Goal: Transaction & Acquisition: Purchase product/service

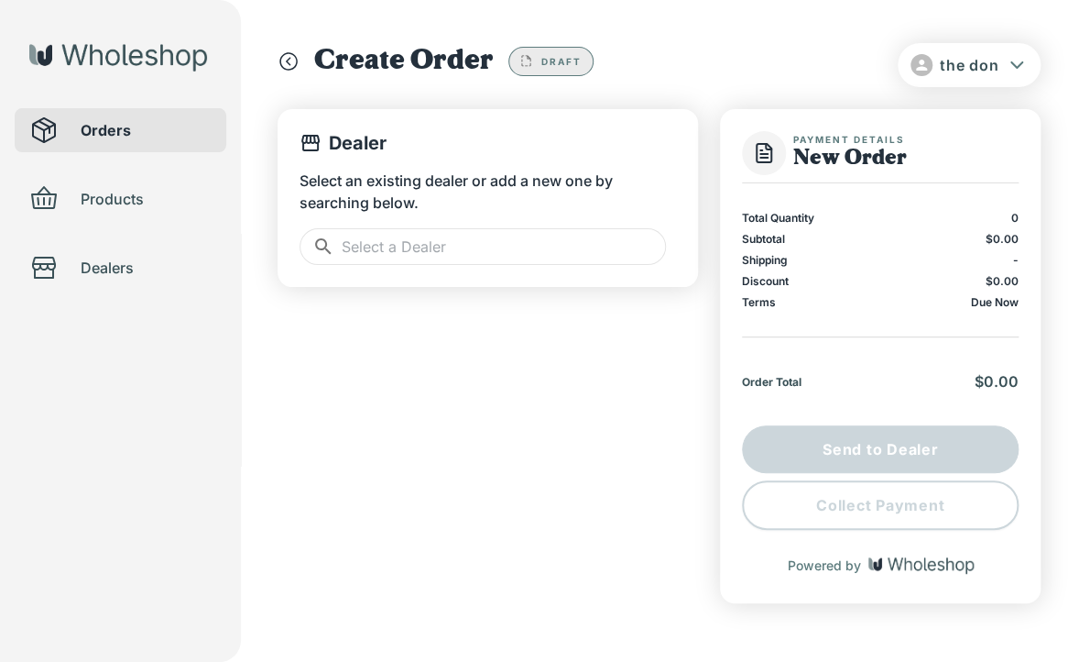
click at [427, 261] on input "text" at bounding box center [504, 246] width 324 height 37
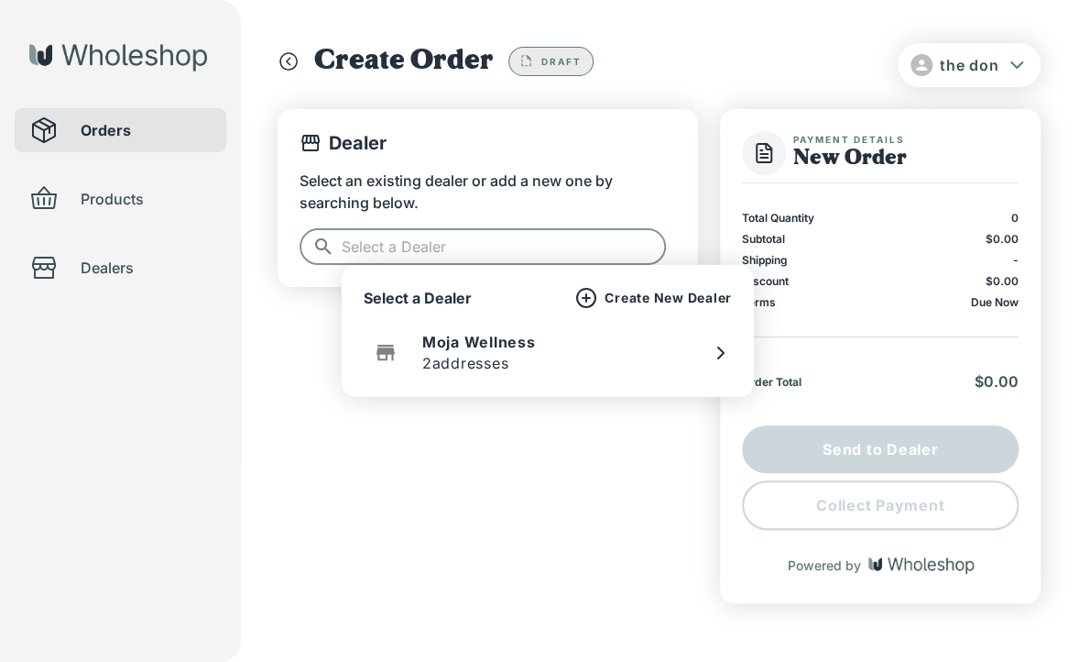
click at [497, 354] on p "2 addresses" at bounding box center [465, 363] width 87 height 22
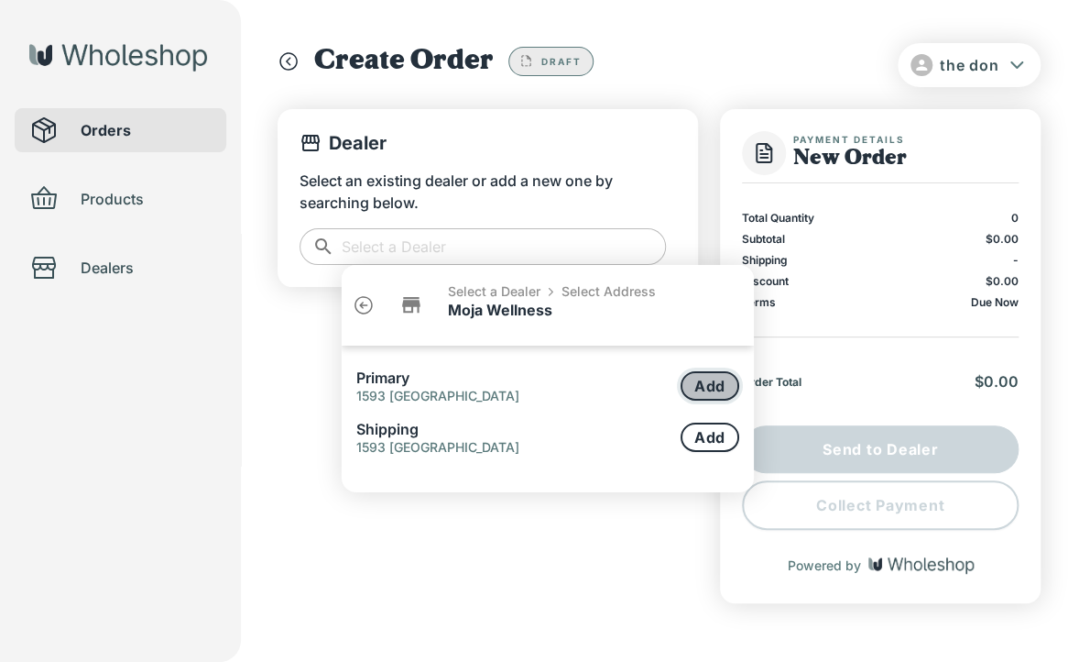
click at [724, 384] on button "Add" at bounding box center [710, 385] width 59 height 29
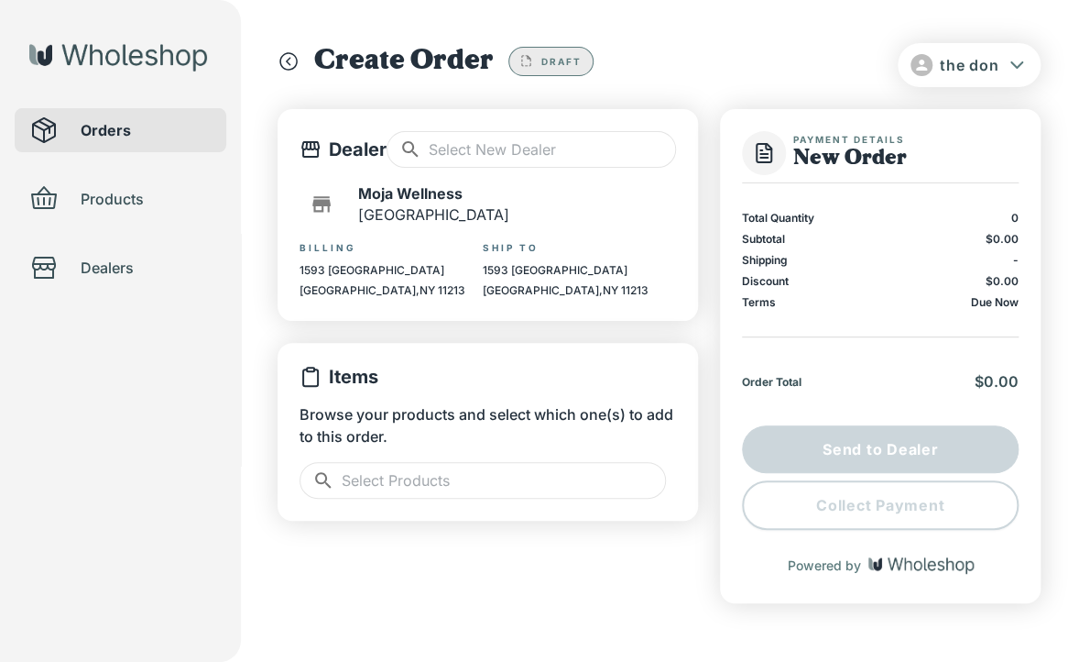
click at [513, 482] on input "text" at bounding box center [504, 480] width 324 height 37
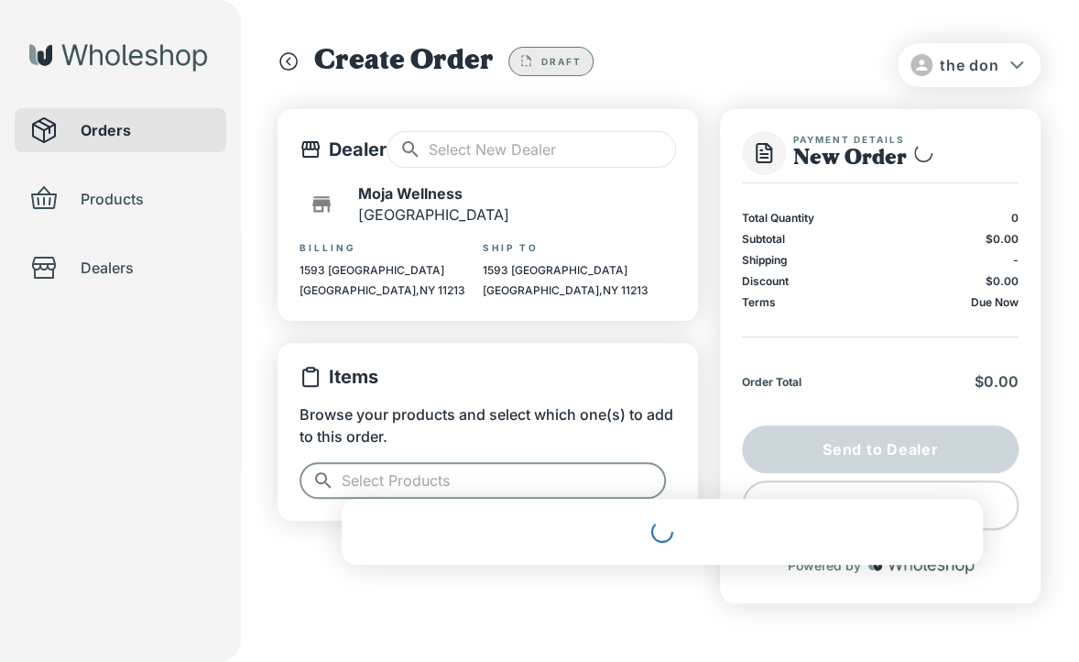
scroll to position [27, 0]
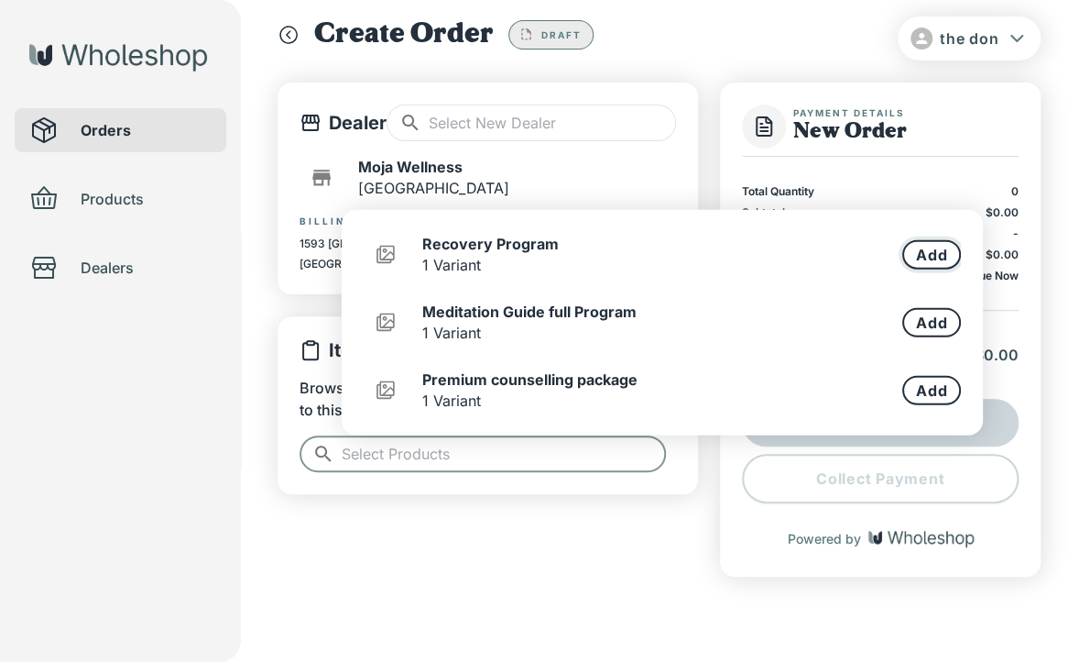
click at [931, 257] on button "Add" at bounding box center [931, 254] width 59 height 29
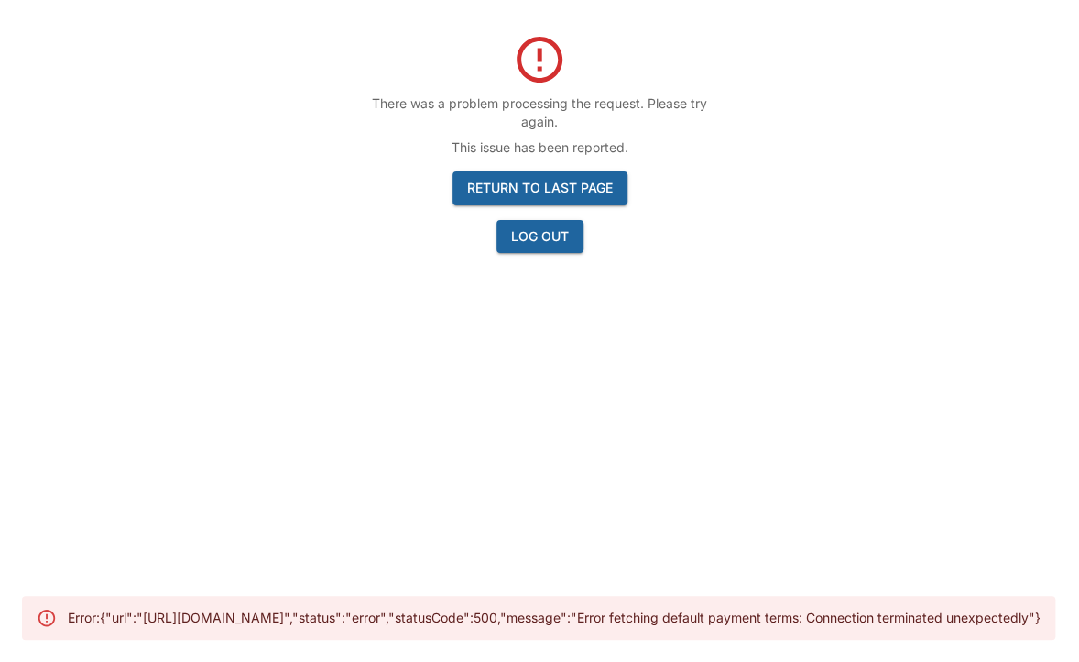
scroll to position [59, 0]
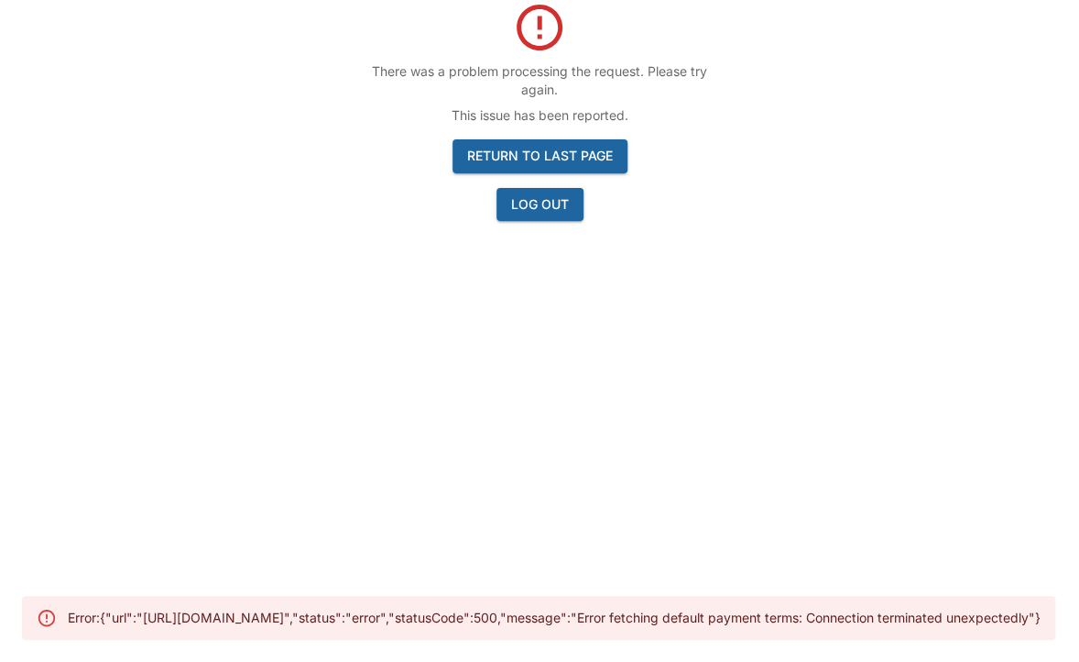
click at [556, 214] on button "Log Out" at bounding box center [540, 205] width 87 height 34
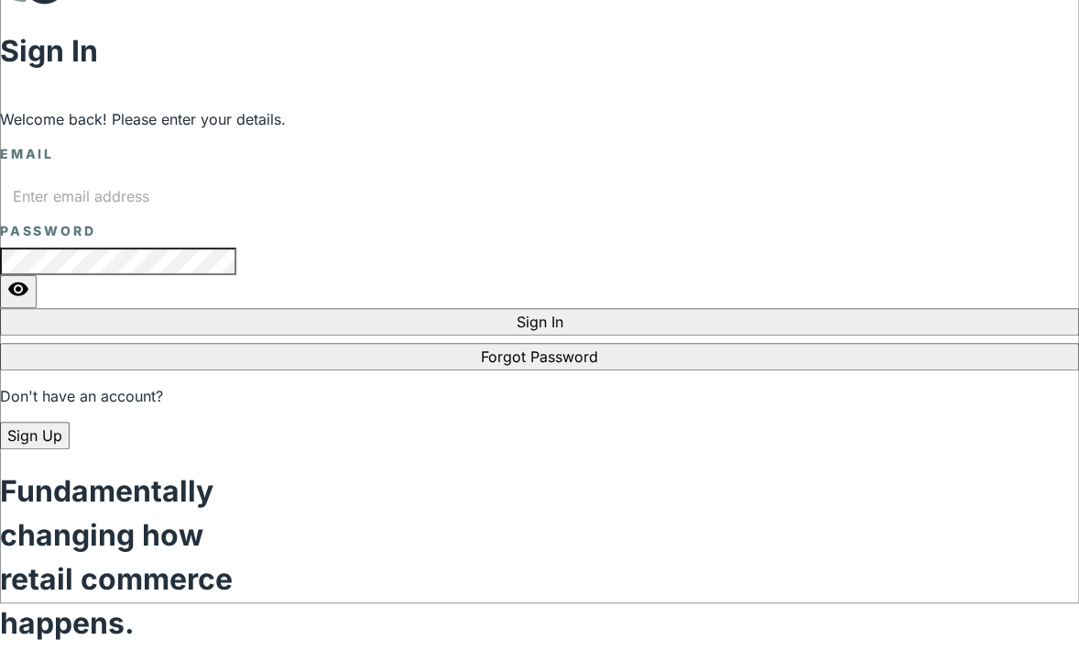
type input "[EMAIL_ADDRESS][DOMAIN_NAME]"
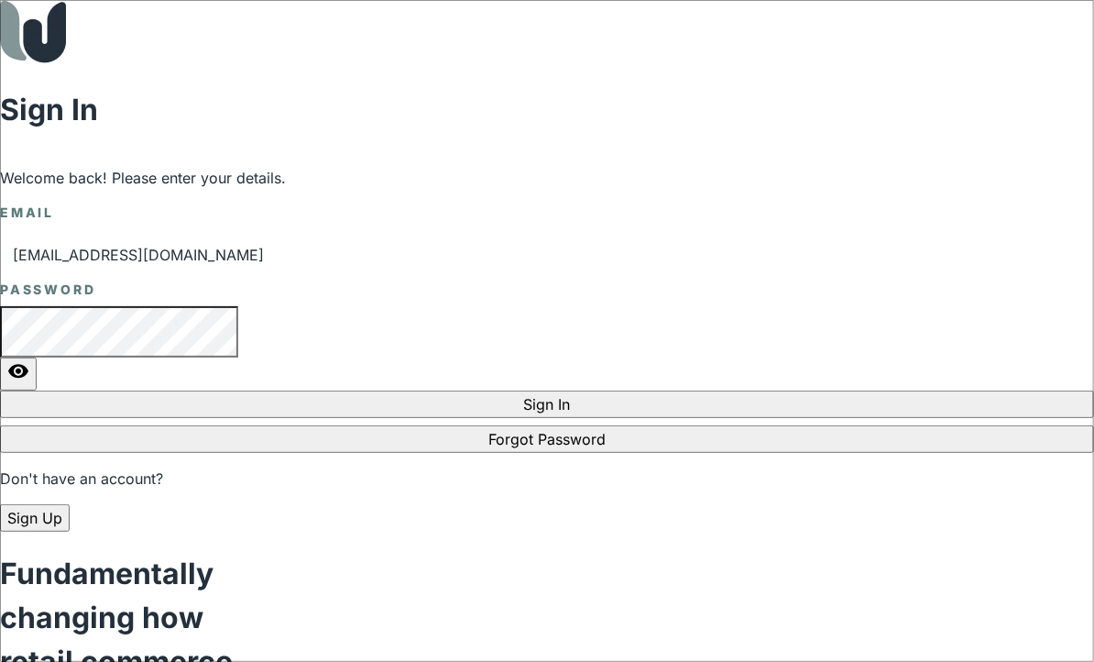
click at [388, 418] on button "Sign In" at bounding box center [547, 403] width 1094 height 27
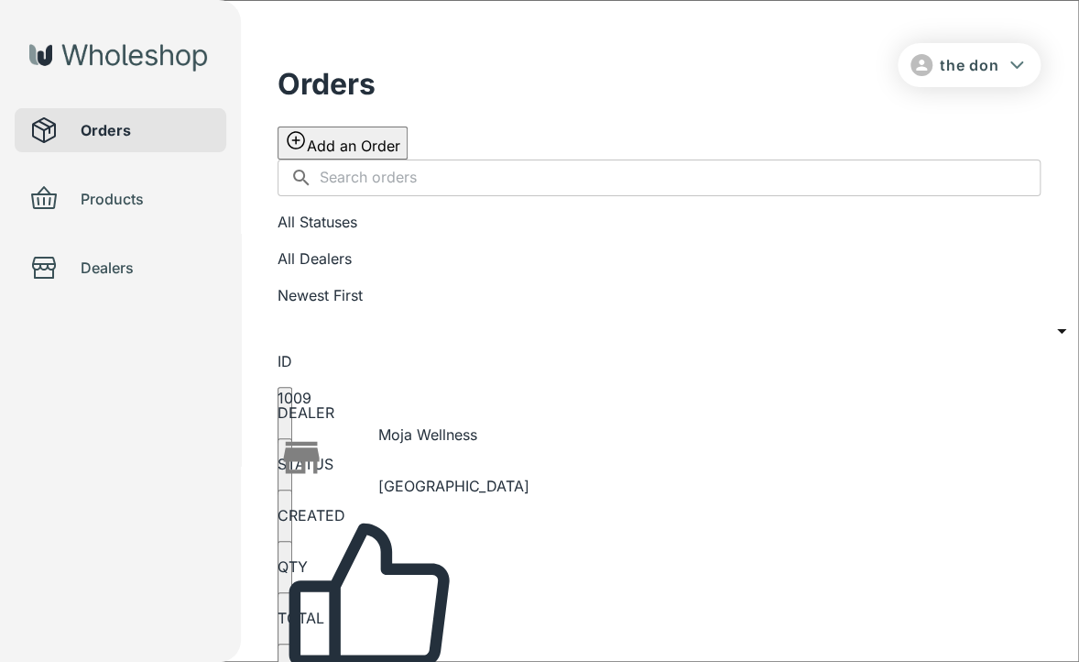
click at [408, 126] on button "Add an Order" at bounding box center [343, 142] width 130 height 33
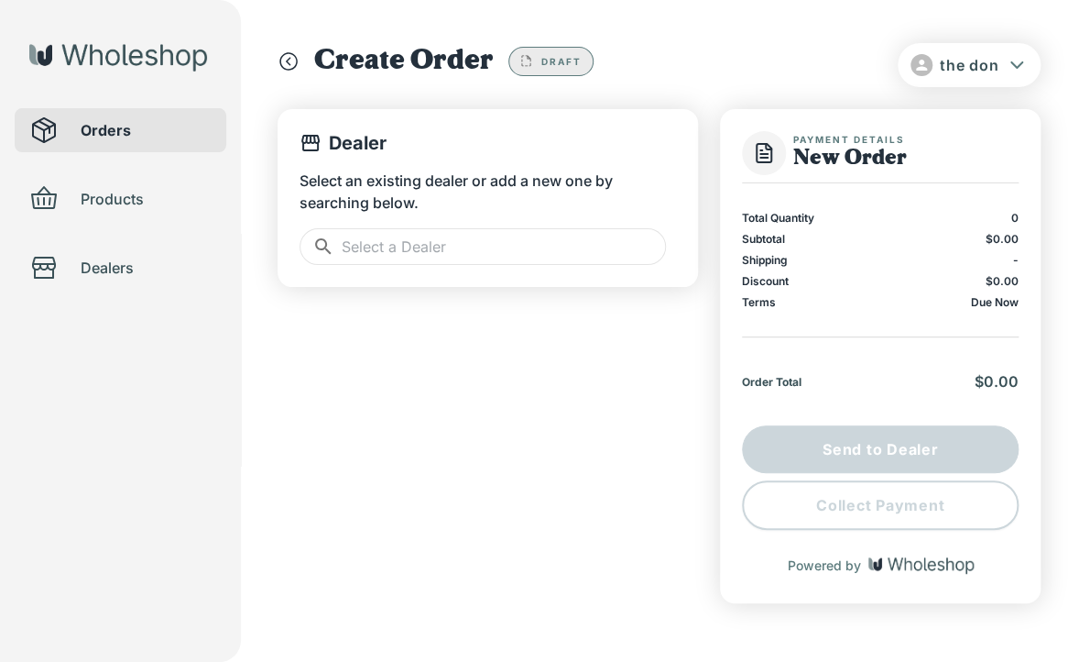
click at [530, 248] on input "text" at bounding box center [504, 246] width 324 height 37
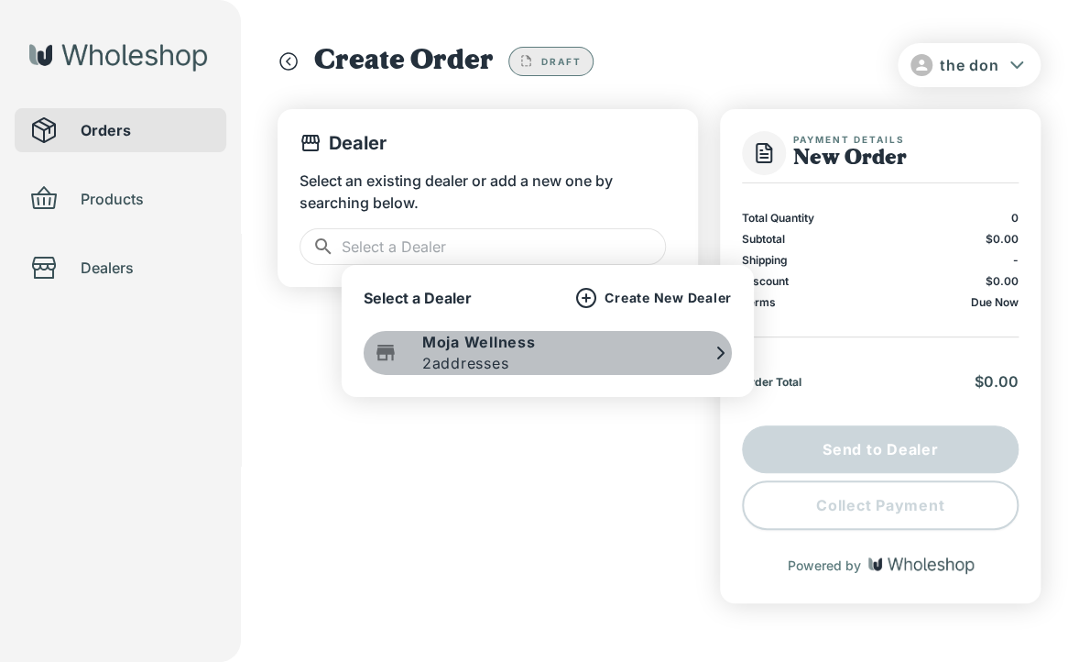
click at [497, 360] on p "2 addresses" at bounding box center [465, 363] width 87 height 22
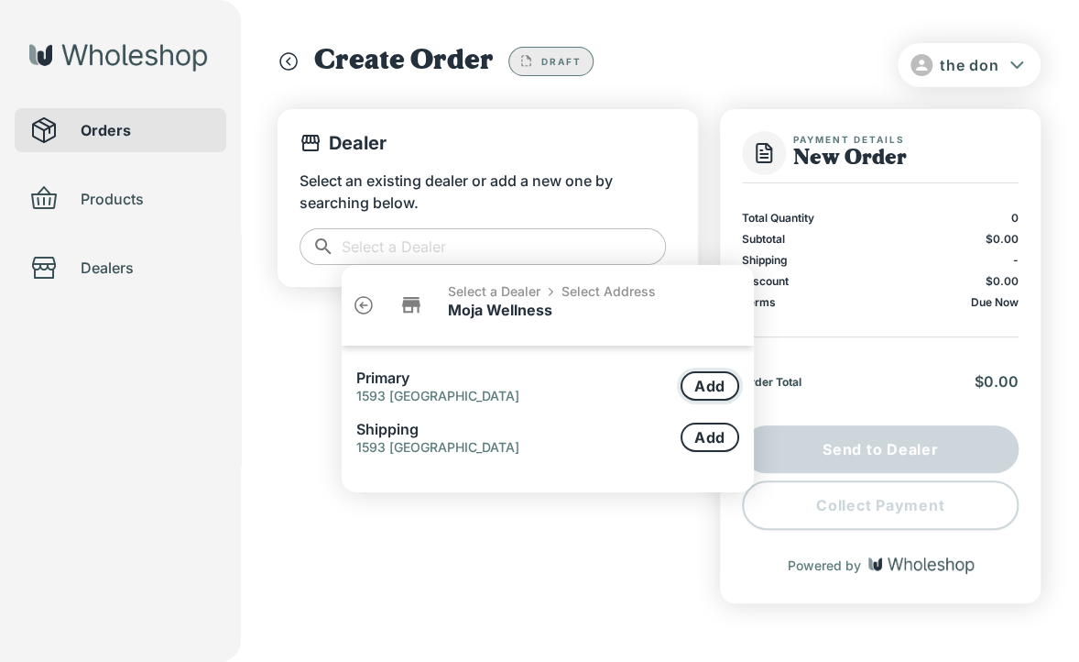
click at [718, 385] on button "Add" at bounding box center [710, 385] width 59 height 29
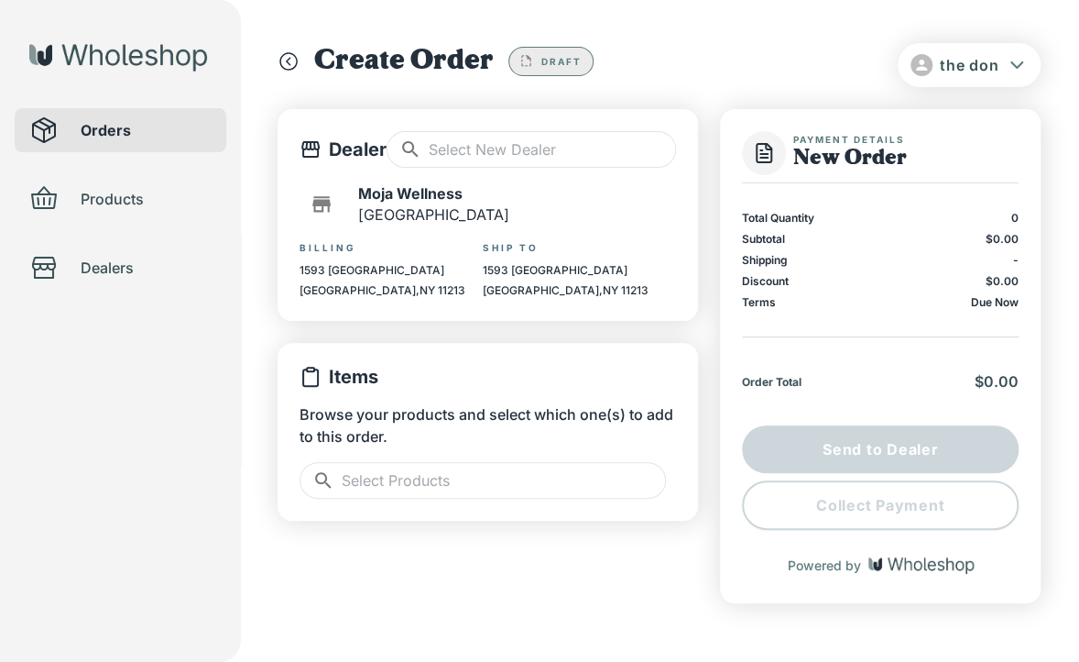
click at [583, 477] on input "text" at bounding box center [504, 480] width 324 height 37
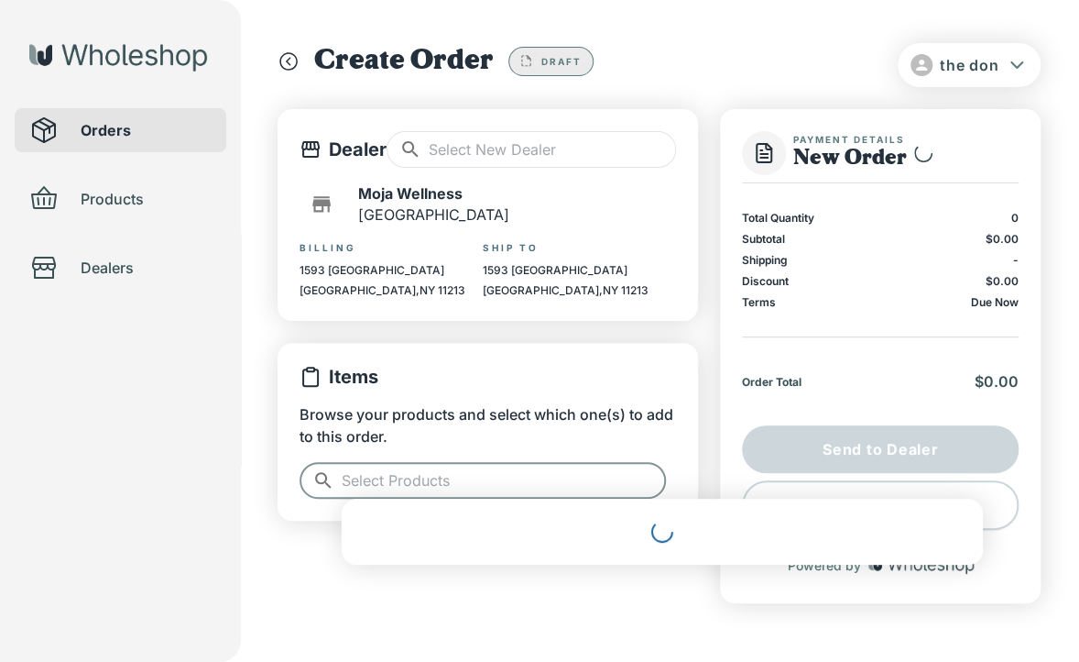
scroll to position [27, 0]
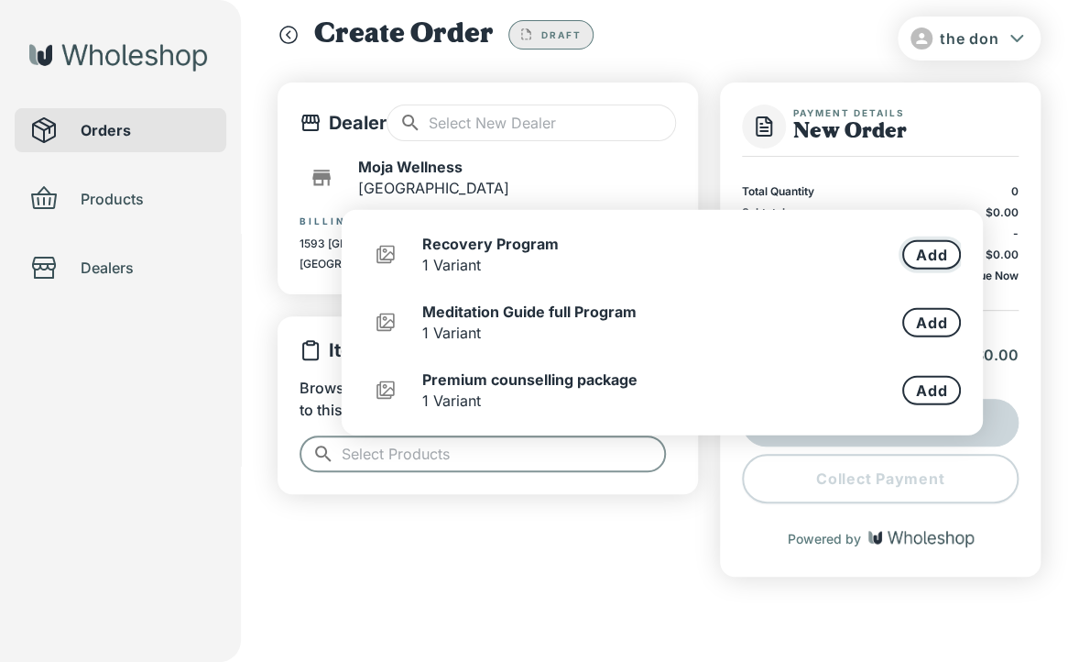
click at [935, 261] on button "Add" at bounding box center [931, 254] width 59 height 29
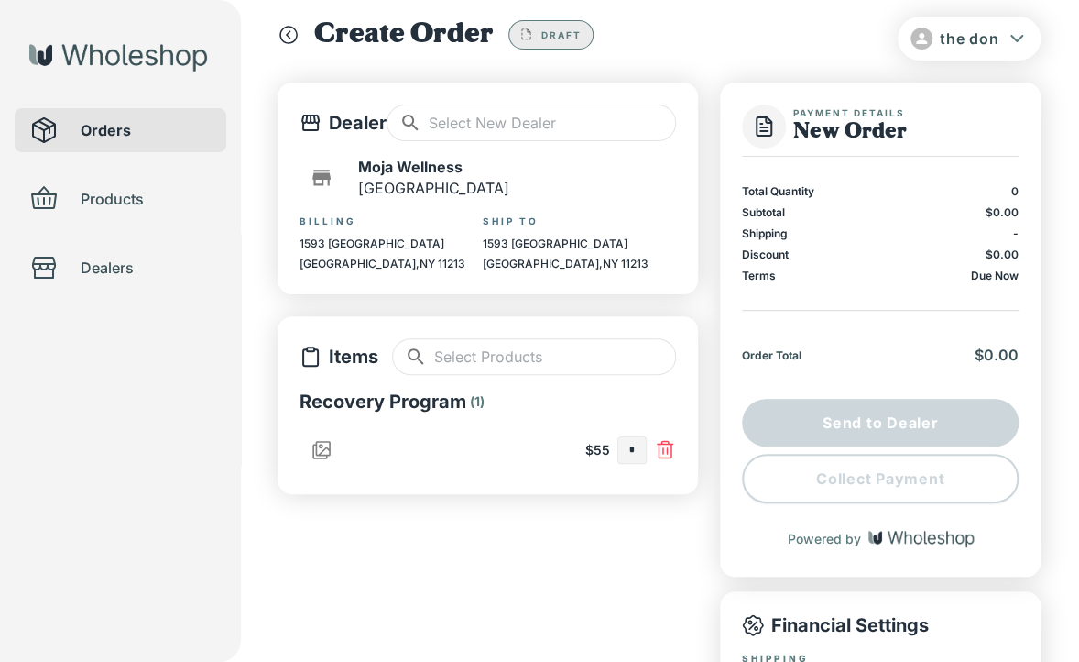
type input "*"
click at [549, 360] on input "text" at bounding box center [555, 356] width 242 height 37
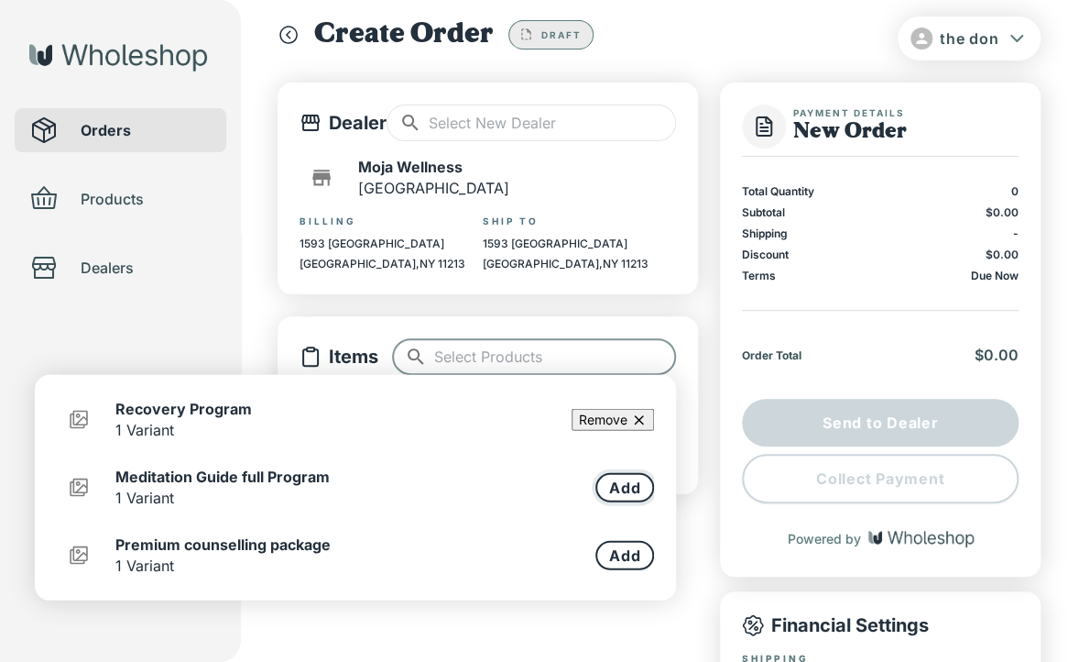
click at [609, 487] on button "Add" at bounding box center [625, 487] width 59 height 29
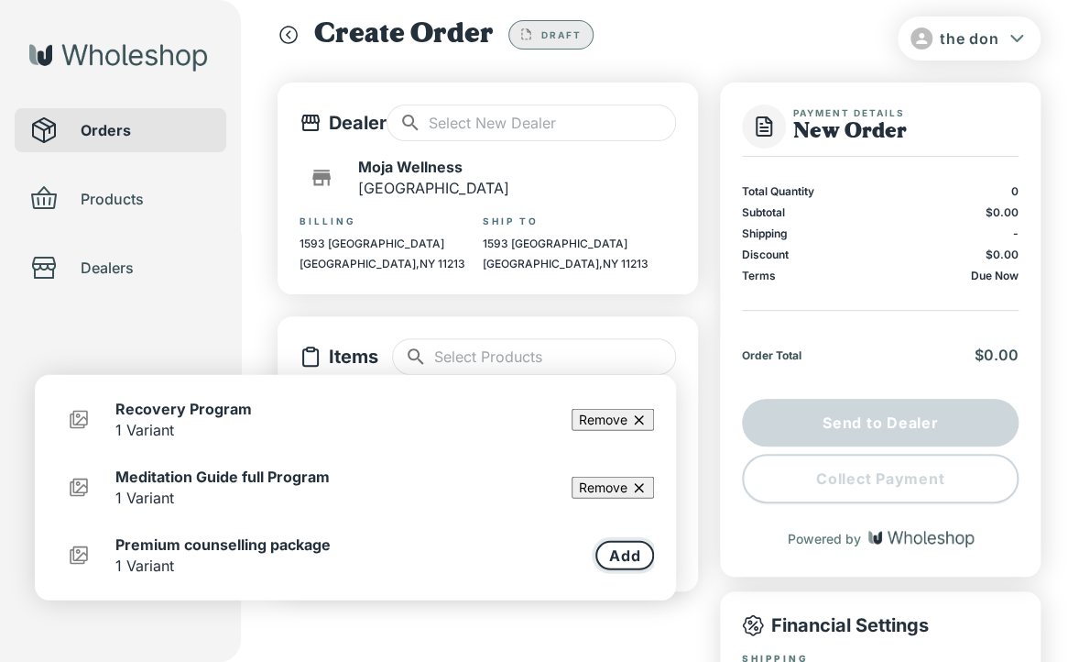
click at [610, 553] on button "Add" at bounding box center [625, 555] width 59 height 29
click at [701, 27] on div "Create Order Draft" at bounding box center [659, 34] width 763 height 37
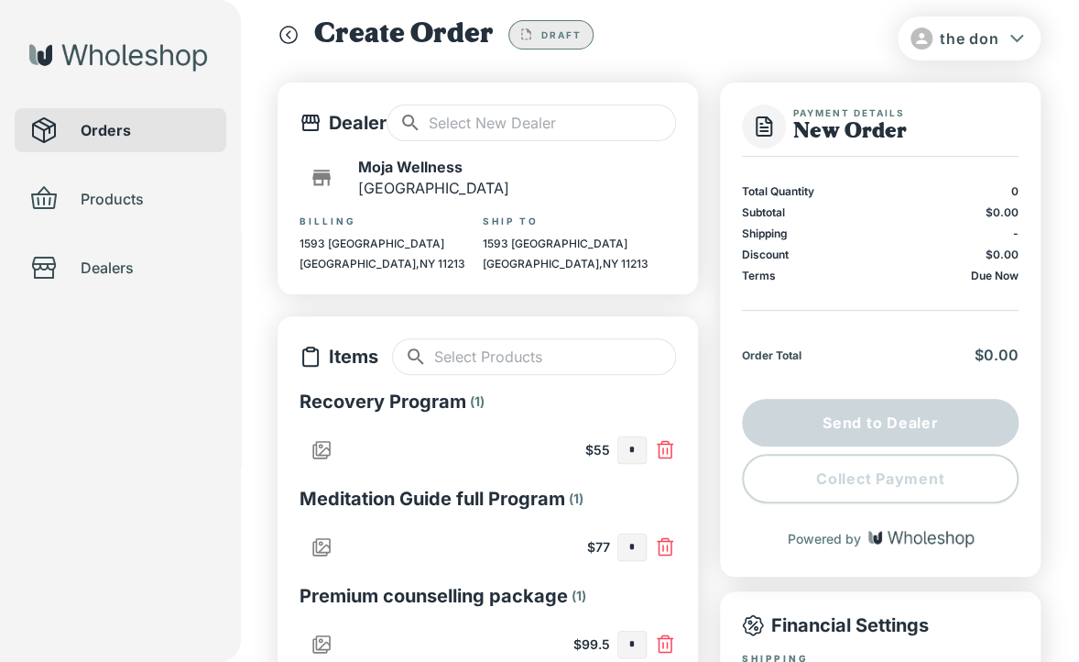
scroll to position [210, 0]
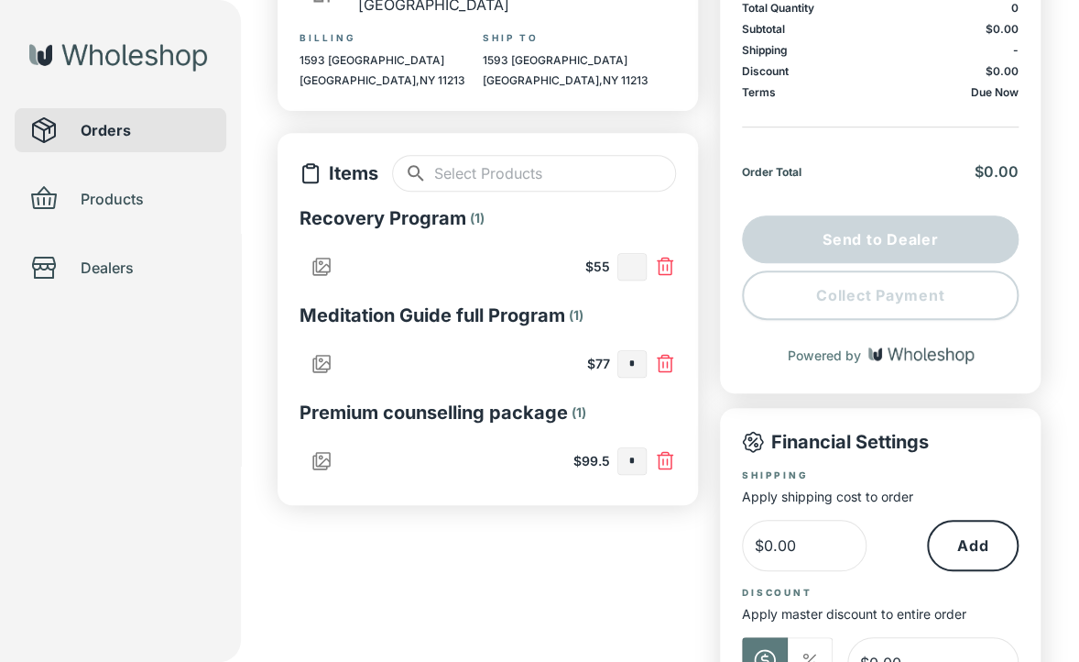
click at [638, 268] on input "text" at bounding box center [631, 267] width 27 height 26
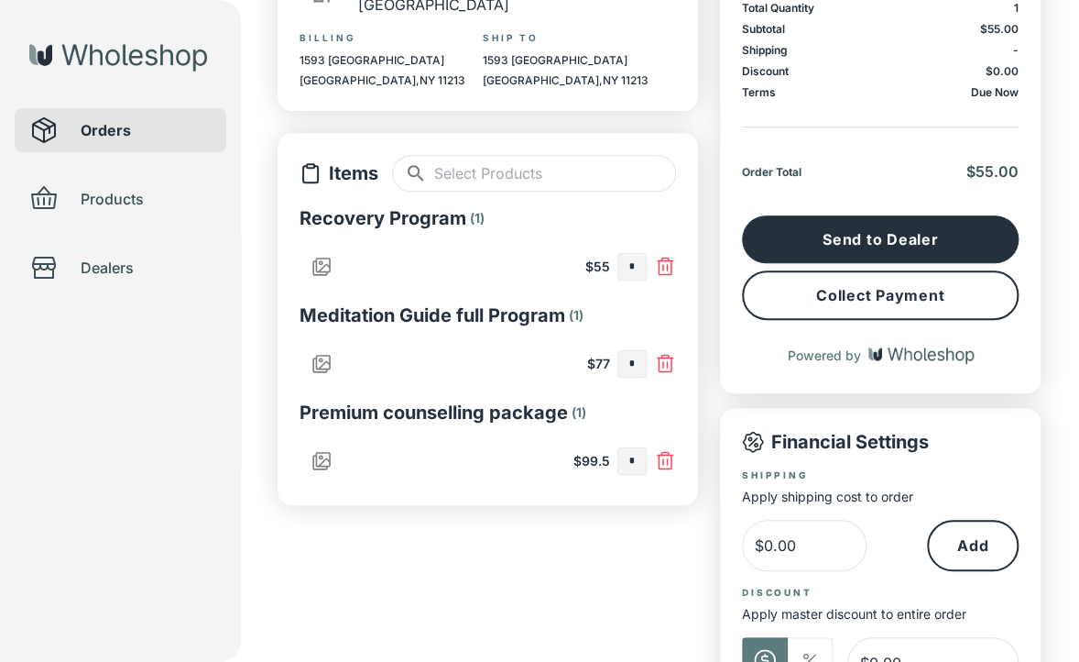
type input "*"
click at [894, 294] on button "Collect Payment" at bounding box center [880, 294] width 277 height 49
click at [635, 271] on input "*" at bounding box center [631, 267] width 27 height 26
click at [639, 370] on input "text" at bounding box center [631, 364] width 27 height 26
type input "*"
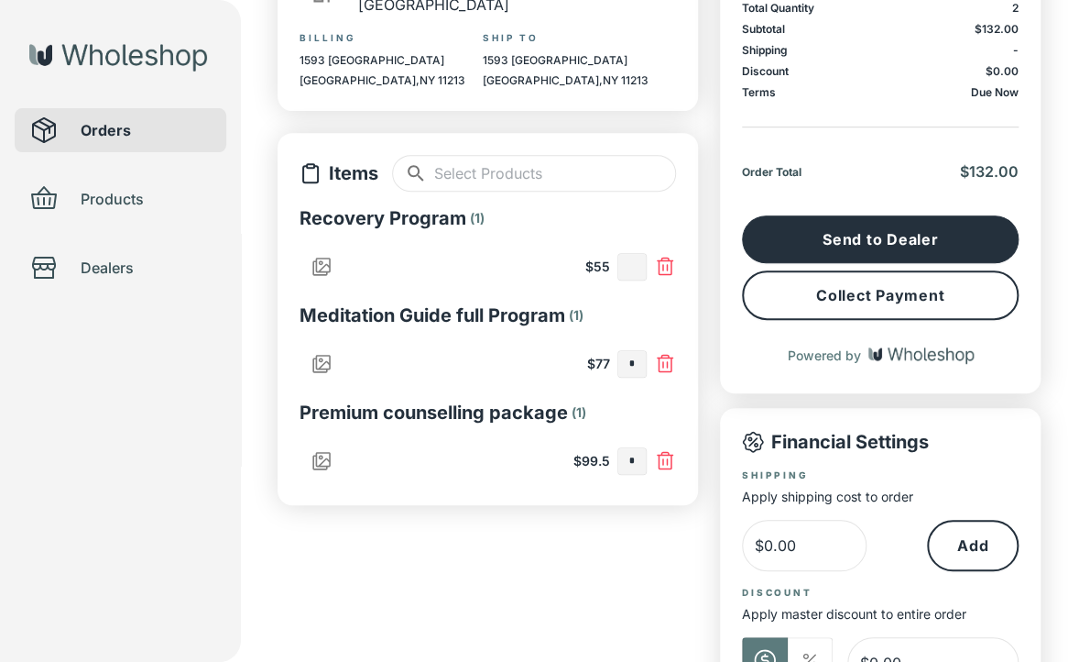
drag, startPoint x: 442, startPoint y: 596, endPoint x: 459, endPoint y: 573, distance: 28.8
click at [443, 596] on div "Dealer ​ ​ Moja Wellness Brooklyn Billing [STREET_ADDRESS] Ship To [STREET_ADDR…" at bounding box center [488, 412] width 421 height 1027
click at [826, 290] on button "Collect Payment" at bounding box center [880, 294] width 277 height 49
click at [629, 268] on input "text" at bounding box center [631, 267] width 27 height 26
type input "*"
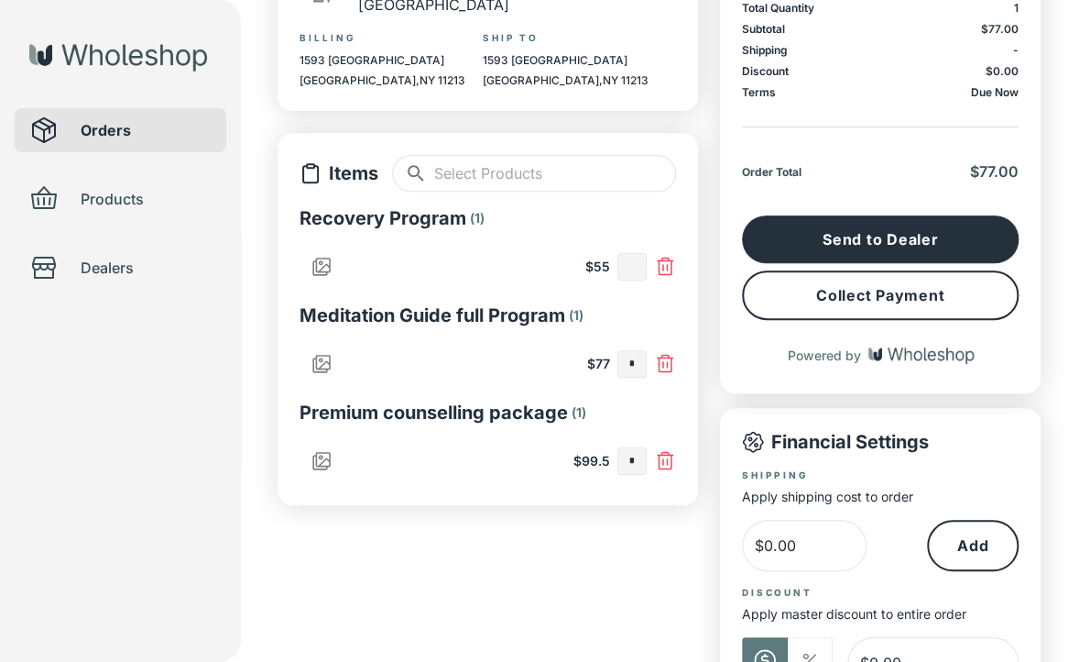
type input "*"
click at [550, 563] on div "Dealer ​ ​ Moja Wellness Brooklyn Billing [STREET_ADDRESS] Ship To [STREET_ADDR…" at bounding box center [488, 412] width 421 height 1027
click at [924, 294] on button "Collect Payment" at bounding box center [880, 294] width 277 height 49
click at [638, 358] on input "*" at bounding box center [631, 364] width 27 height 26
type input "*"
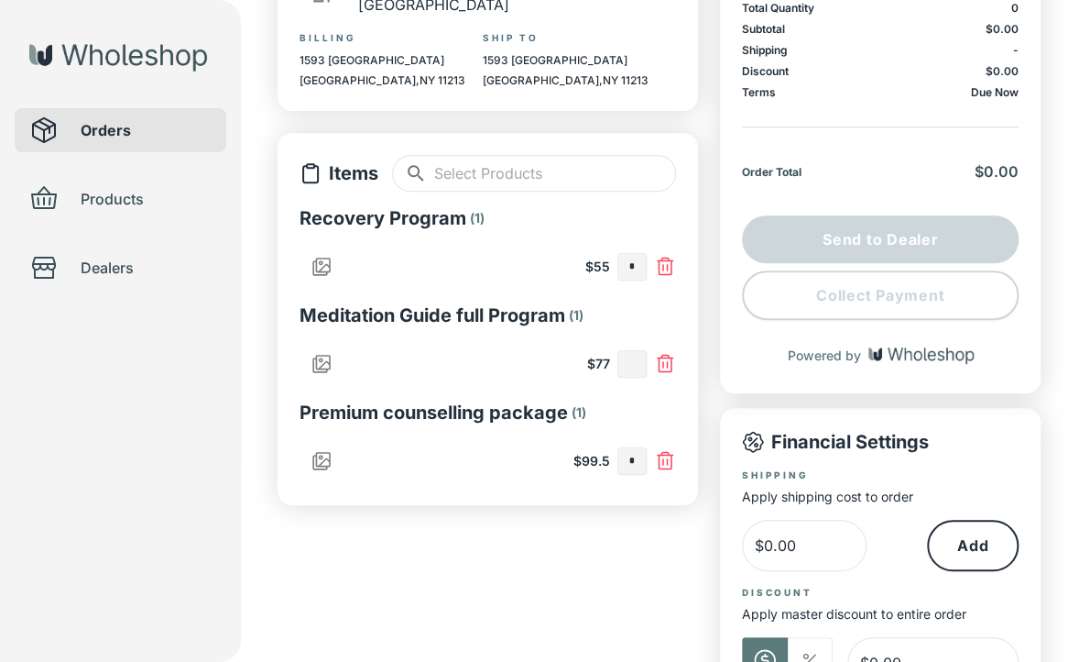
type input "*"
click at [636, 455] on input "text" at bounding box center [631, 461] width 27 height 26
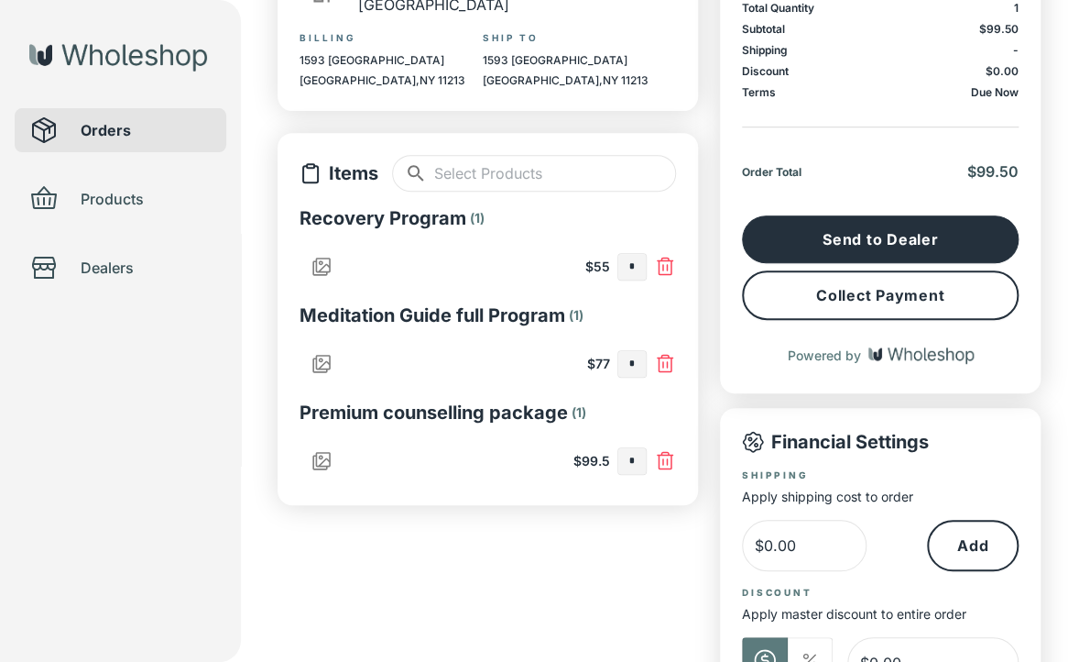
type input "*"
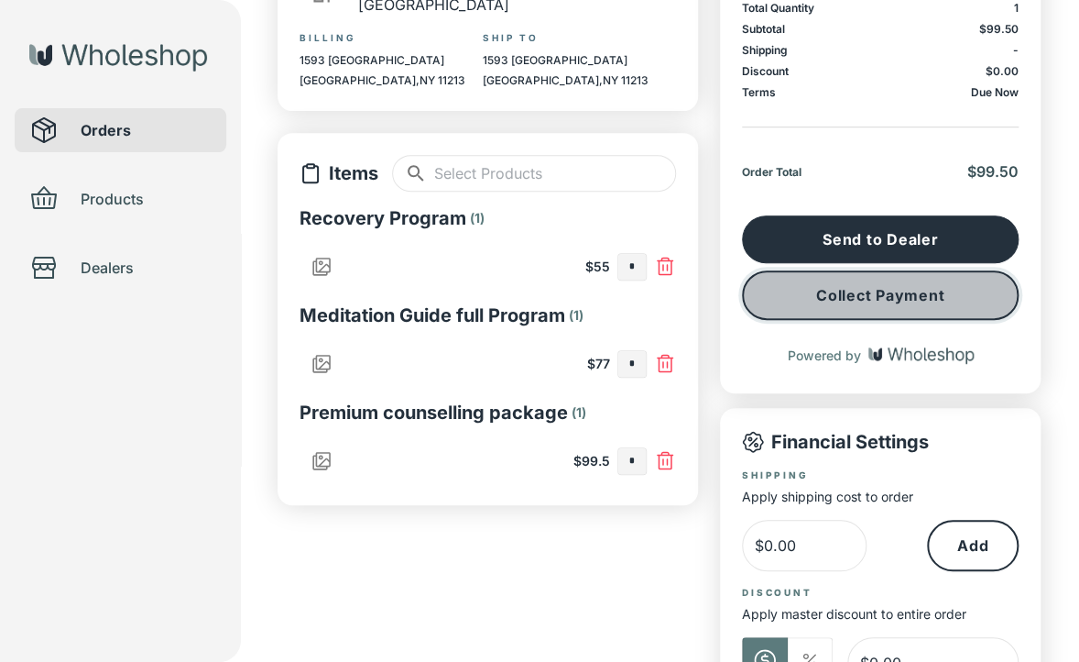
click at [889, 291] on button "Collect Payment" at bounding box center [880, 294] width 277 height 49
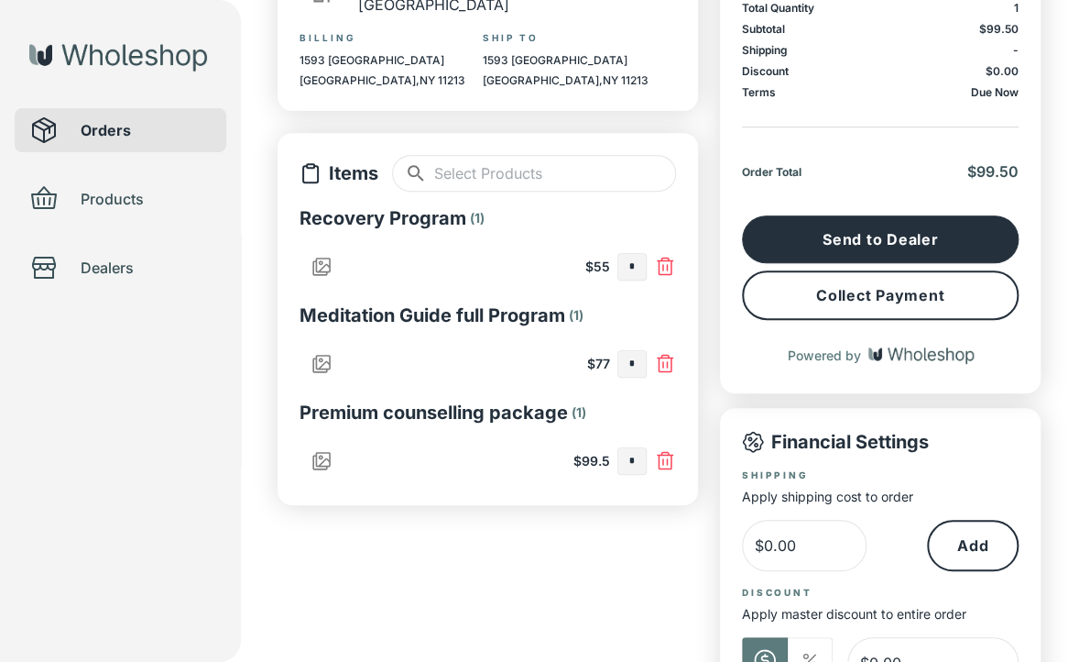
click at [635, 460] on input "*" at bounding box center [631, 461] width 27 height 26
type input "*"
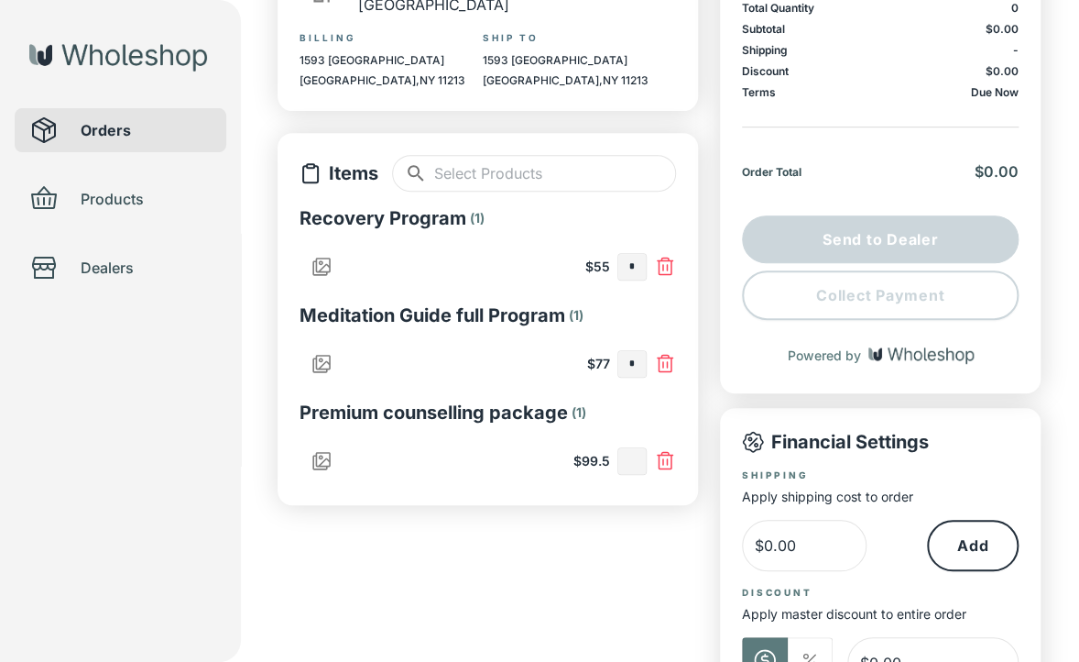
type input "*"
click at [607, 591] on div "Dealer ​ ​ Moja Wellness Brooklyn Billing [STREET_ADDRESS] Ship To [STREET_ADDR…" at bounding box center [488, 412] width 421 height 1027
